Goal: Task Accomplishment & Management: Manage account settings

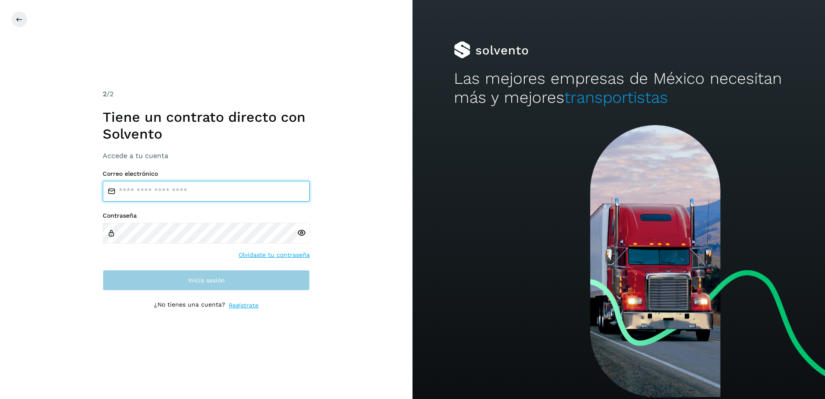
type input "**********"
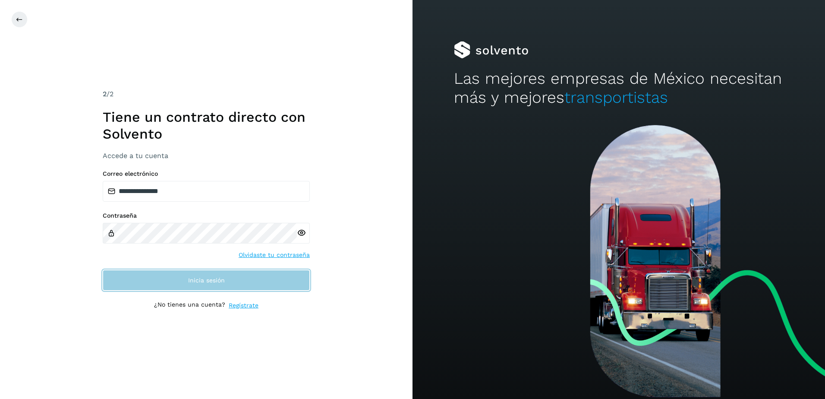
click at [233, 283] on button "Inicia sesión" at bounding box center [206, 280] width 207 height 21
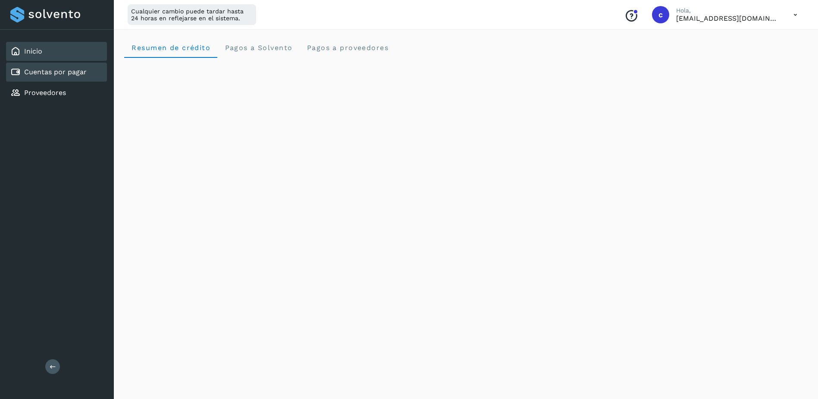
click at [79, 65] on div "Cuentas por pagar" at bounding box center [56, 72] width 101 height 19
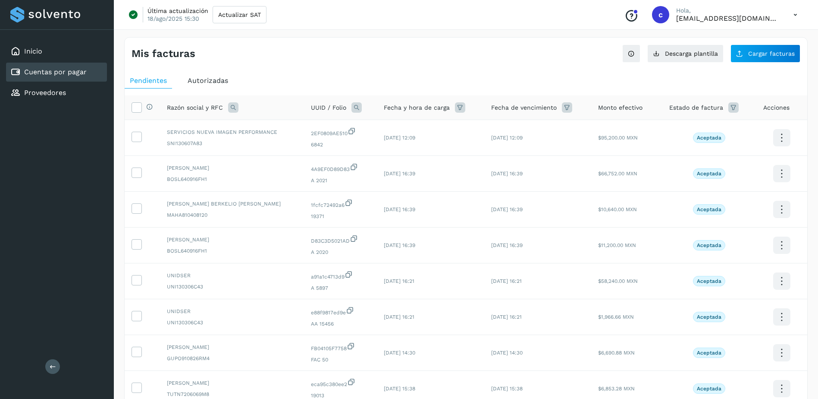
click at [250, 81] on ul "Pendientes Autorizadas" at bounding box center [466, 81] width 683 height 16
click at [356, 59] on div "Mis facturas" at bounding box center [299, 53] width 335 height 13
click at [352, 110] on icon at bounding box center [357, 107] width 10 height 10
click at [391, 143] on input "text" at bounding box center [411, 143] width 106 height 14
paste input "**********"
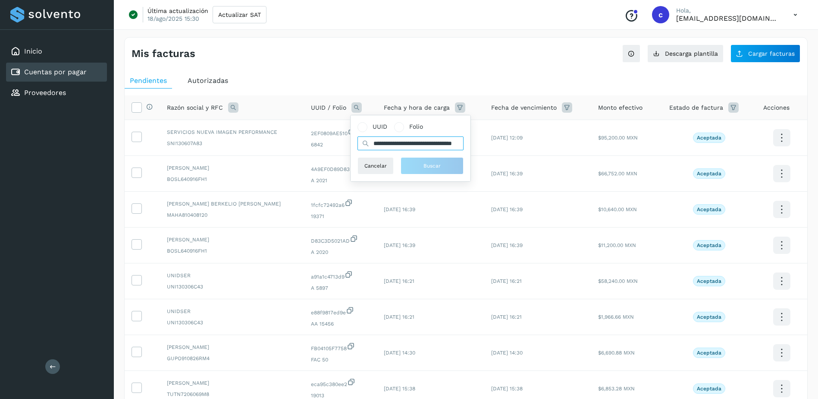
scroll to position [0, 42]
type input "**********"
click at [425, 158] on button "Buscar" at bounding box center [436, 165] width 63 height 17
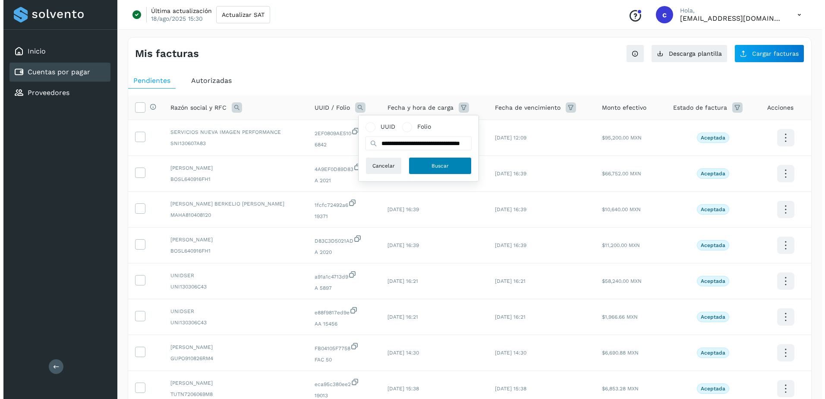
scroll to position [0, 0]
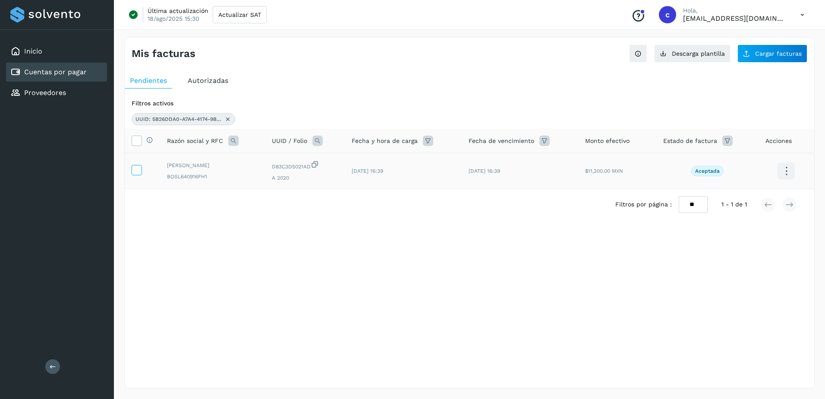
click at [136, 172] on icon at bounding box center [136, 169] width 9 height 9
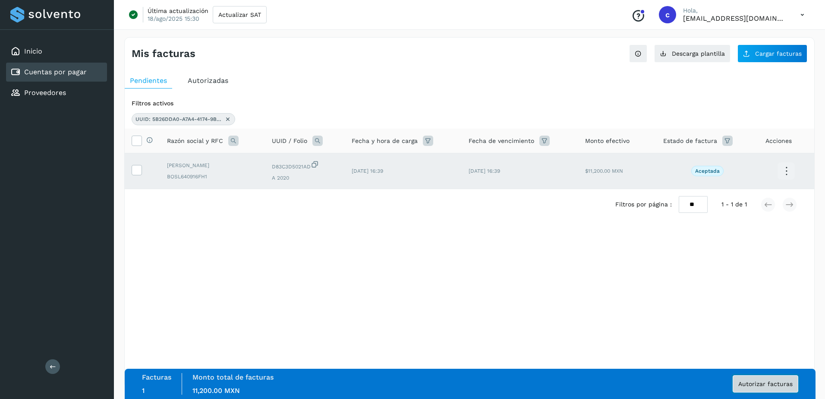
click at [747, 381] on span "Autorizar facturas" at bounding box center [765, 383] width 54 height 6
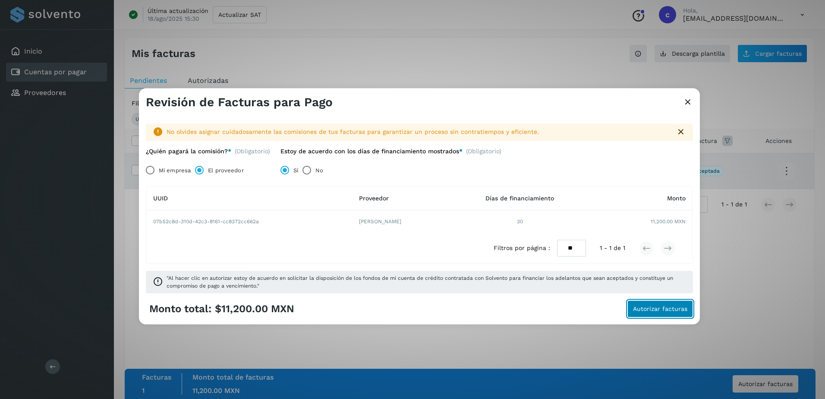
click at [684, 310] on span "Autorizar facturas" at bounding box center [660, 309] width 54 height 6
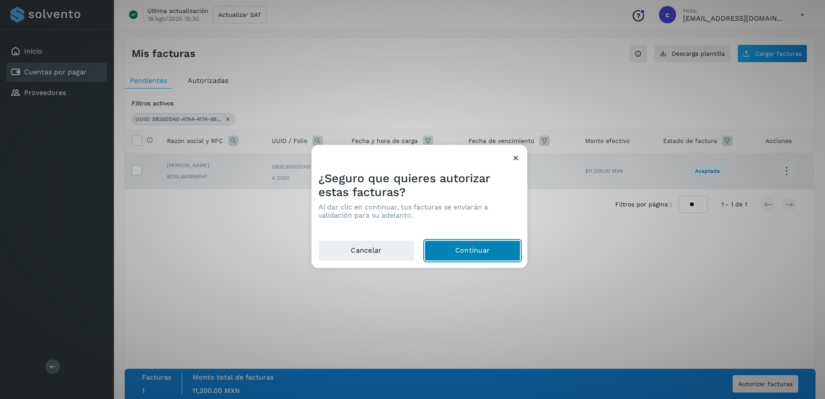
click at [505, 251] on button "Continuar" at bounding box center [472, 250] width 96 height 21
